Goal: Task Accomplishment & Management: Manage account settings

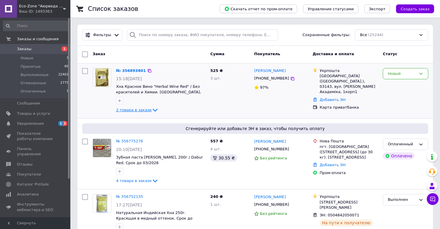
click at [153, 110] on icon at bounding box center [155, 110] width 5 height 3
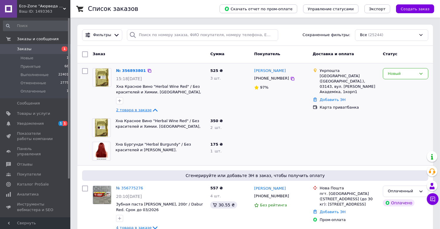
click at [153, 110] on icon at bounding box center [155, 110] width 5 height 3
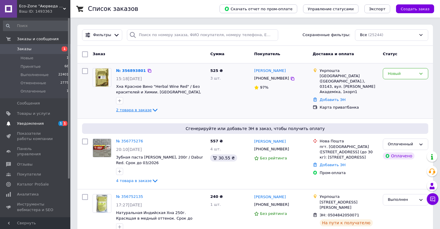
click at [40, 121] on span "Уведомления" at bounding box center [30, 123] width 27 height 5
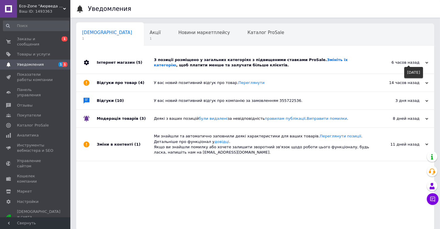
click at [426, 63] on use at bounding box center [427, 63] width 3 height 2
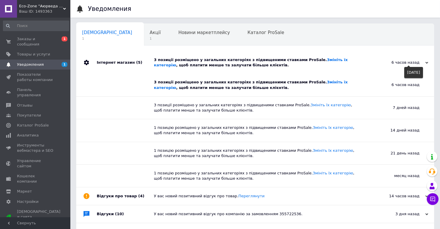
click at [426, 63] on use at bounding box center [427, 63] width 3 height 2
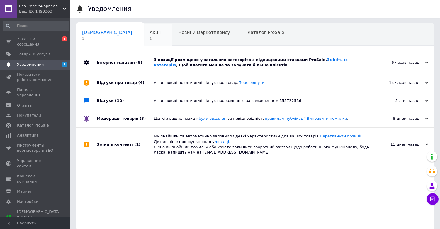
click at [150, 36] on span "1" at bounding box center [155, 38] width 11 height 4
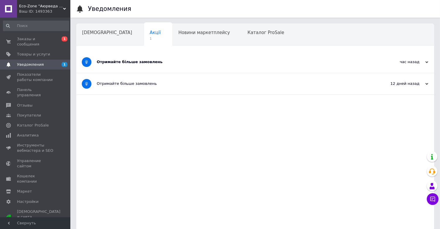
click at [124, 62] on div "Отримайте більше замовлень" at bounding box center [233, 61] width 273 height 5
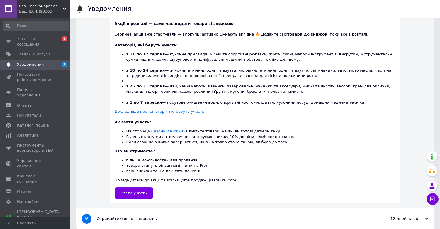
scroll to position [145, 0]
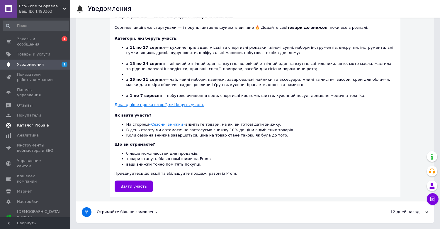
click at [24, 123] on span "Каталог ProSale" at bounding box center [33, 125] width 32 height 5
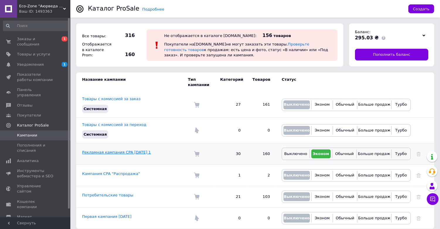
click at [112, 150] on link "Рекламная кампания CPA [DATE] 1" at bounding box center [116, 152] width 69 height 4
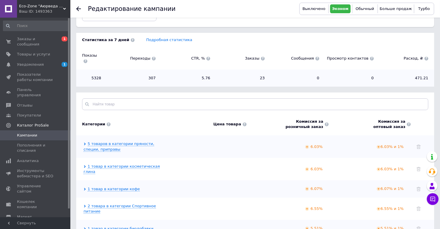
scroll to position [98, 0]
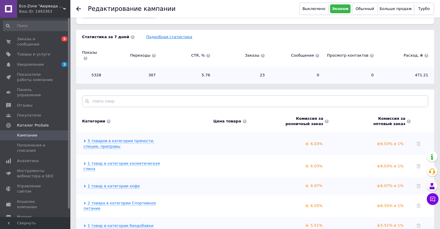
click at [157, 36] on link "Подробная статистика" at bounding box center [169, 37] width 46 height 4
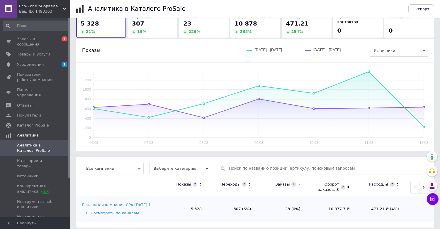
scroll to position [46, 0]
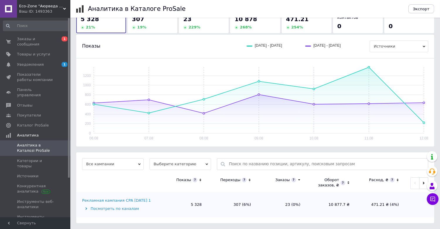
click at [112, 199] on div "Рекламная кампания CPA [DATE] 1" at bounding box center [116, 200] width 69 height 5
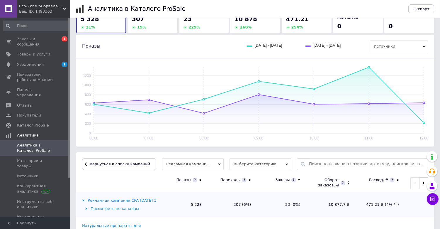
scroll to position [0, 0]
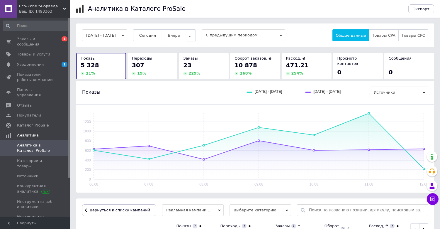
click at [195, 36] on button "..." at bounding box center [191, 35] width 10 height 12
click at [185, 93] on span "60-10 дней" at bounding box center [178, 92] width 22 height 4
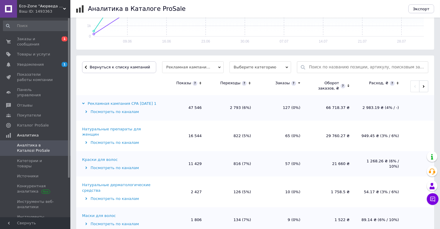
scroll to position [163, 0]
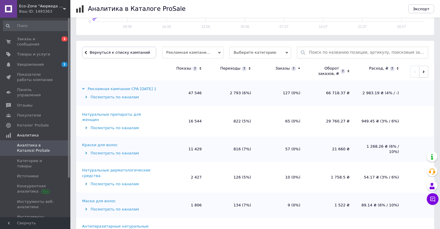
click at [423, 70] on icon "button" at bounding box center [424, 71] width 3 height 3
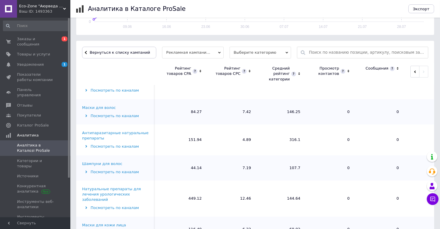
scroll to position [0, 0]
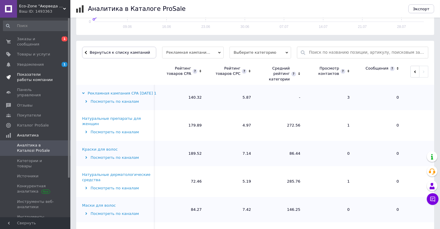
click at [28, 72] on span "Показатели работы компании" at bounding box center [35, 77] width 37 height 11
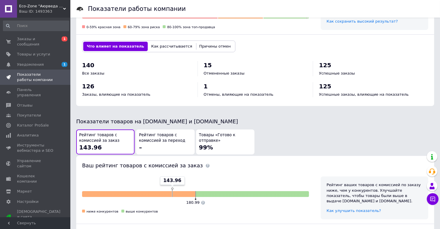
scroll to position [228, 0]
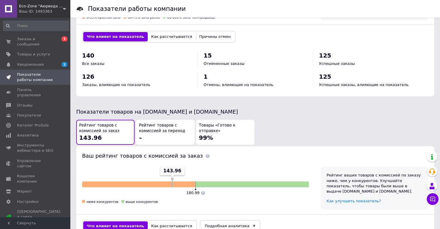
click at [227, 127] on span "Товары «Готово к отправке»" at bounding box center [225, 128] width 53 height 11
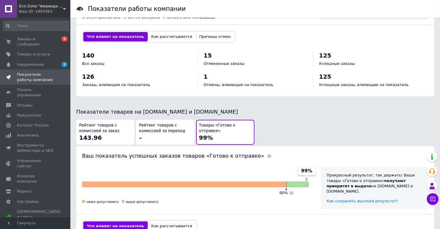
click at [100, 134] on div "Рейтинг товаров с комиссией за заказ 143.96" at bounding box center [105, 132] width 53 height 19
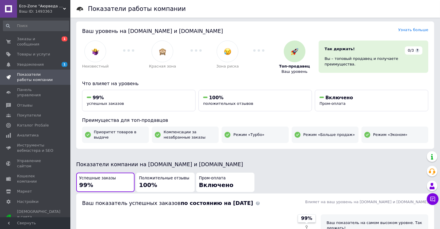
scroll to position [0, 0]
